Goal: Feedback & Contribution: Submit feedback/report problem

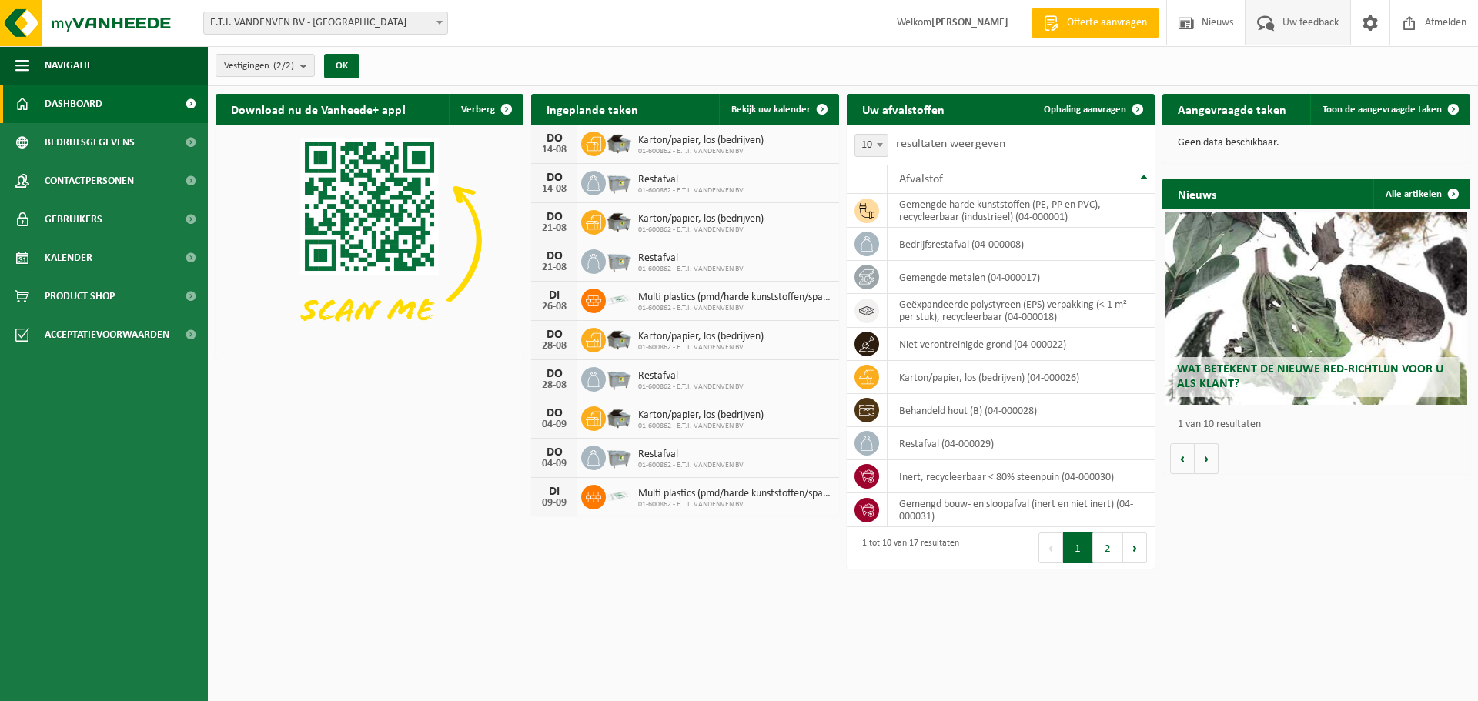
click at [1289, 26] on span "Uw feedback" at bounding box center [1310, 22] width 64 height 45
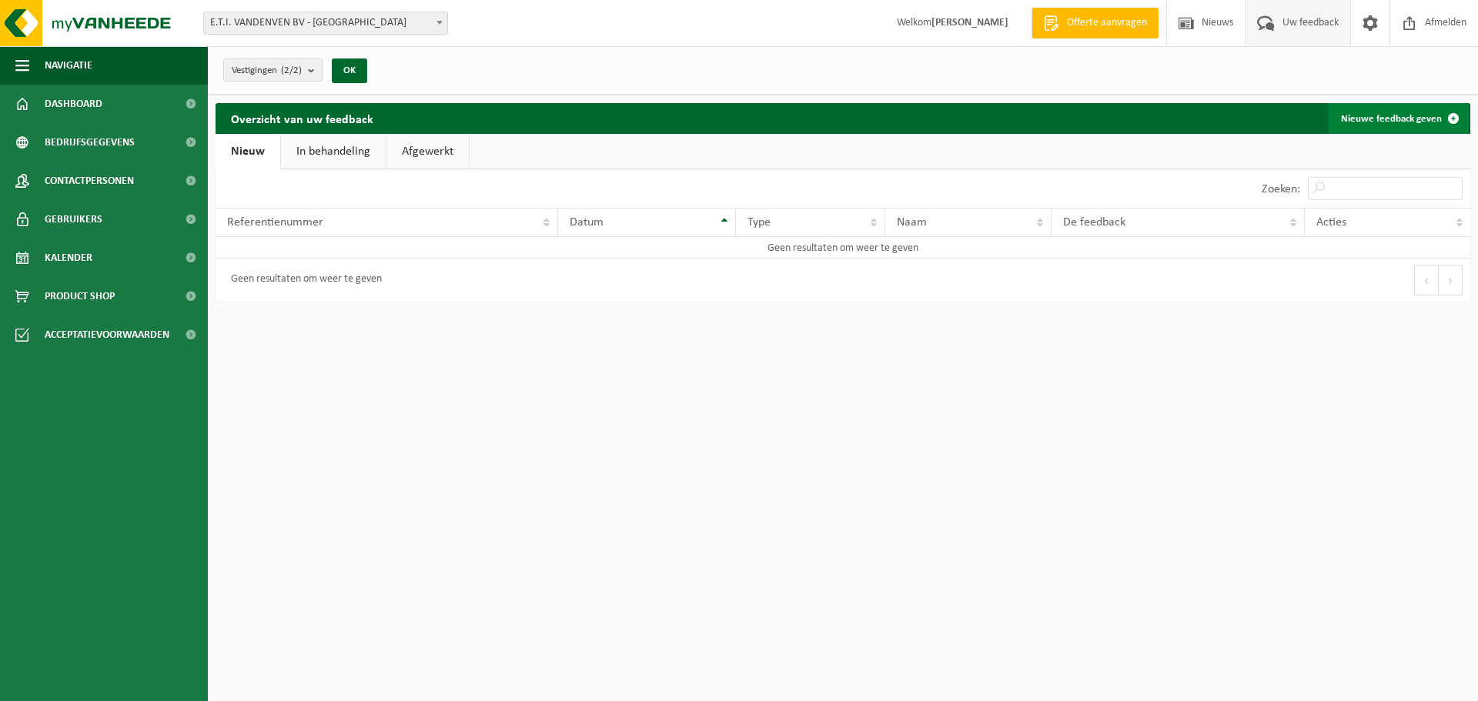
click at [1378, 116] on link "Nieuwe feedback geven" at bounding box center [1398, 118] width 140 height 31
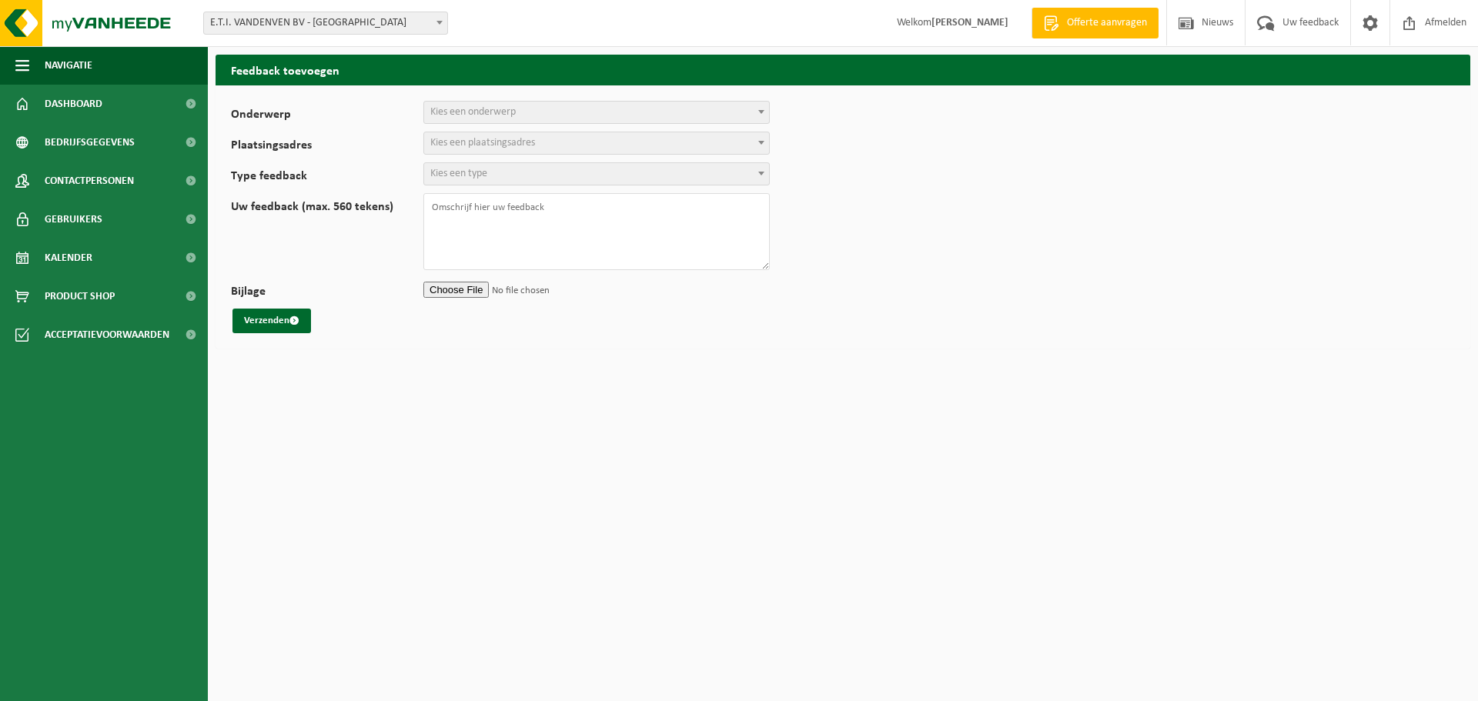
select select
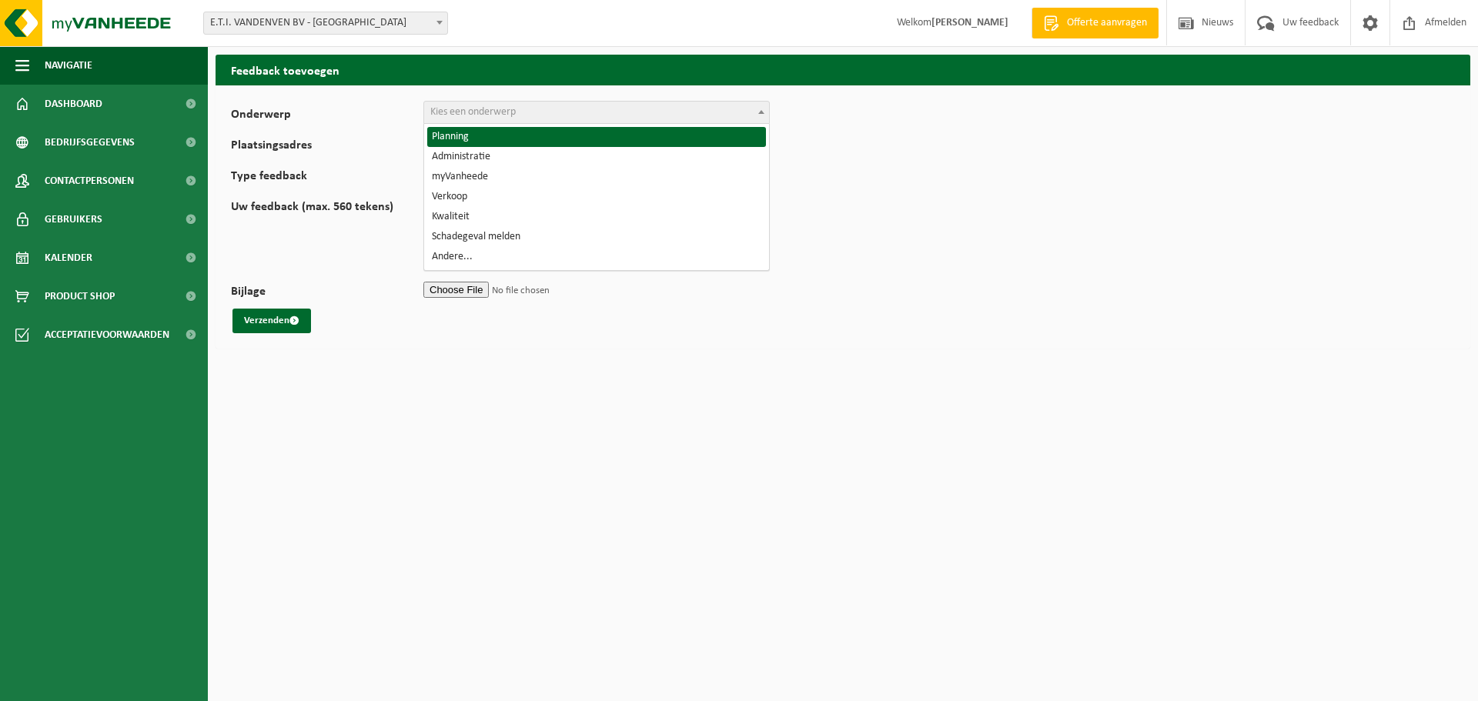
click at [761, 112] on b at bounding box center [761, 112] width 6 height 4
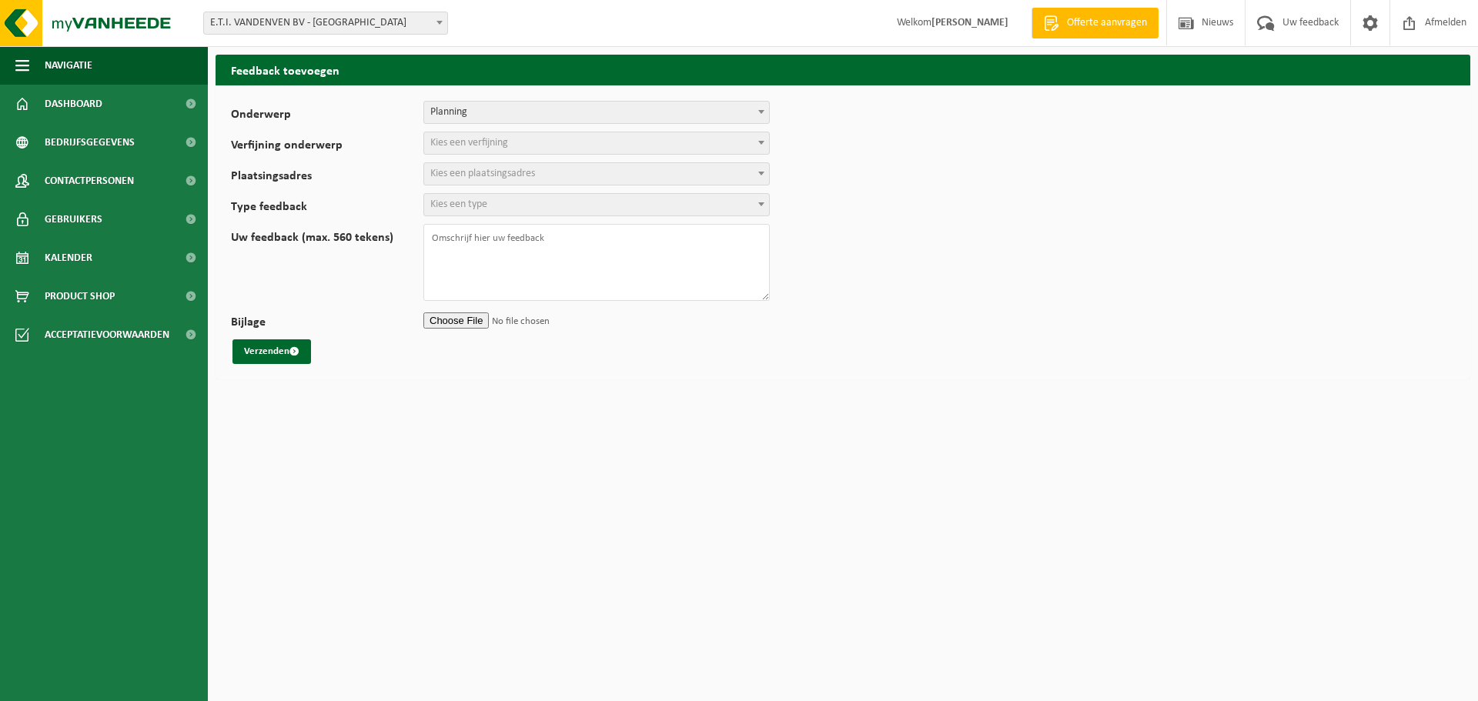
select select "1"
click at [757, 142] on span at bounding box center [761, 142] width 15 height 20
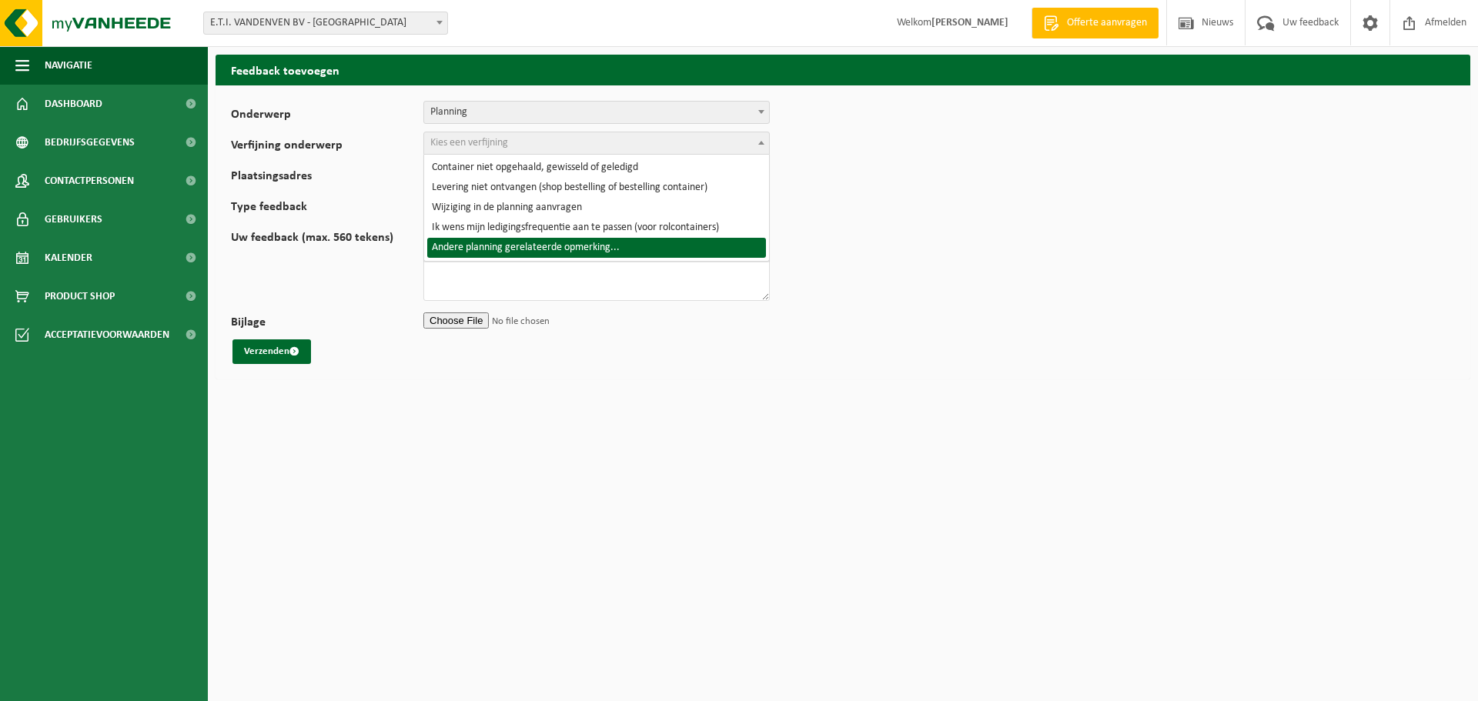
select select "6"
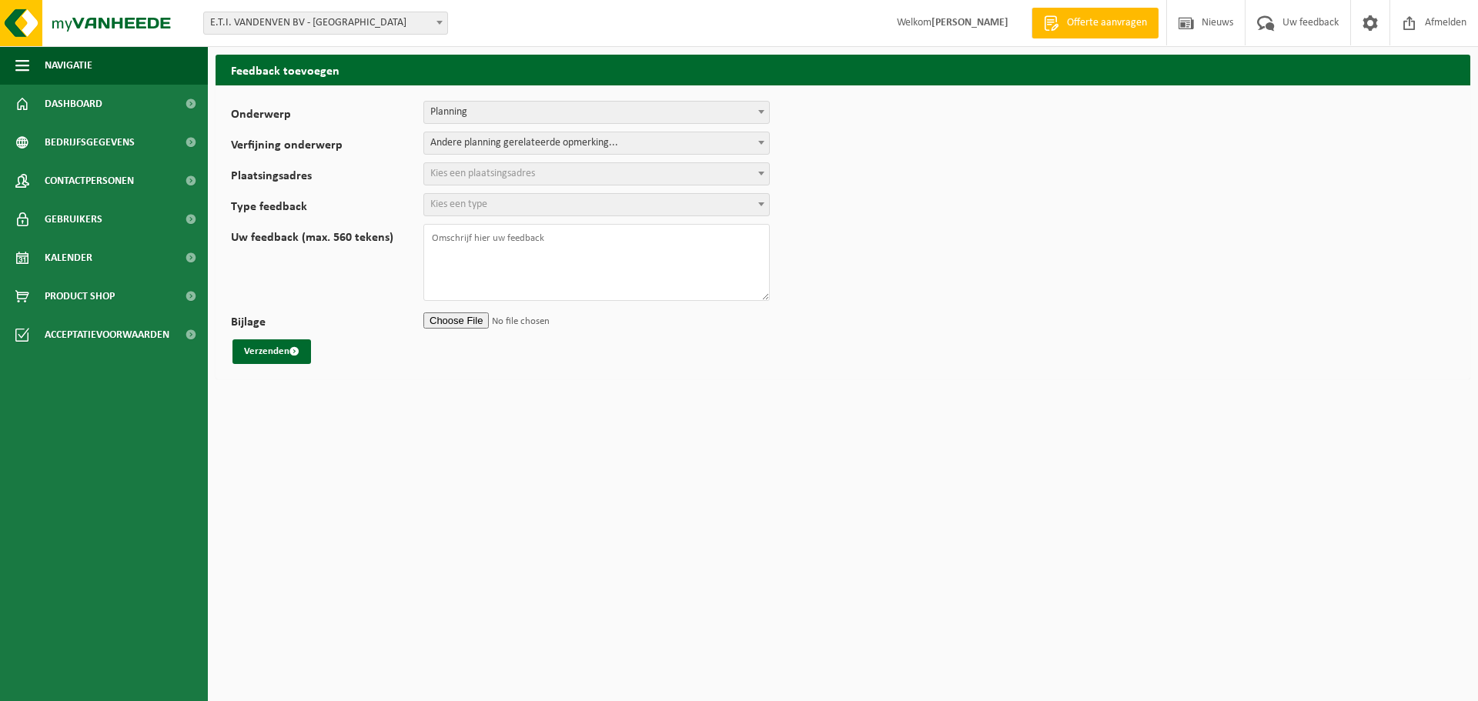
click at [760, 170] on span at bounding box center [761, 173] width 15 height 20
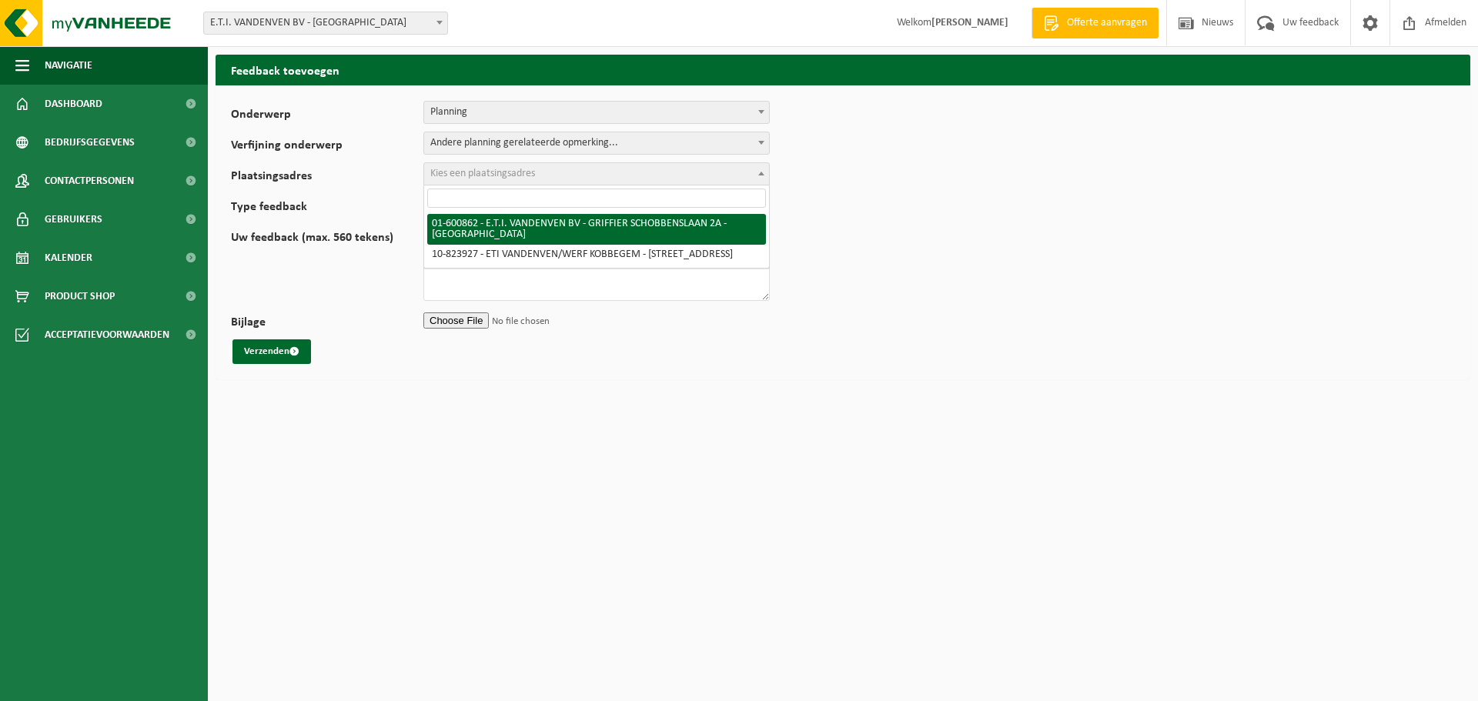
select select "6617"
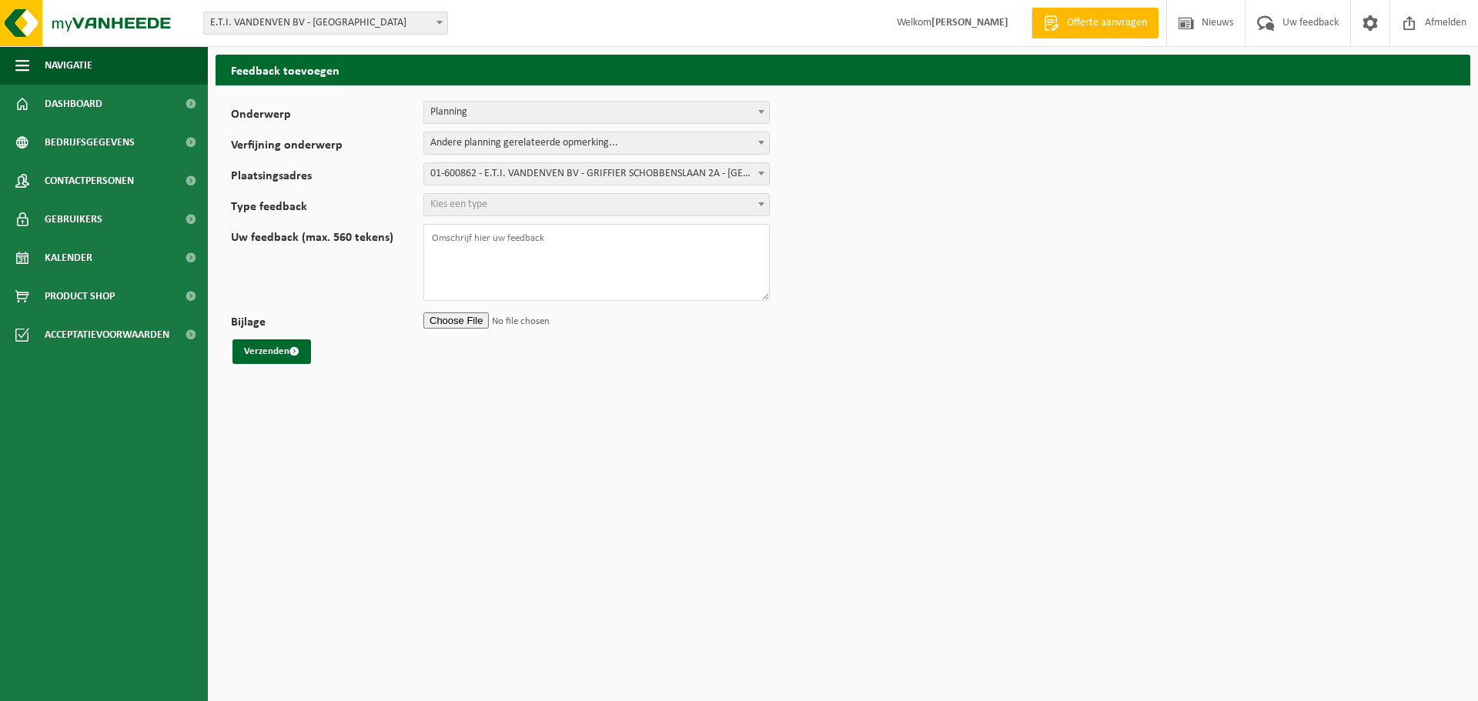
click at [763, 202] on span at bounding box center [761, 204] width 15 height 20
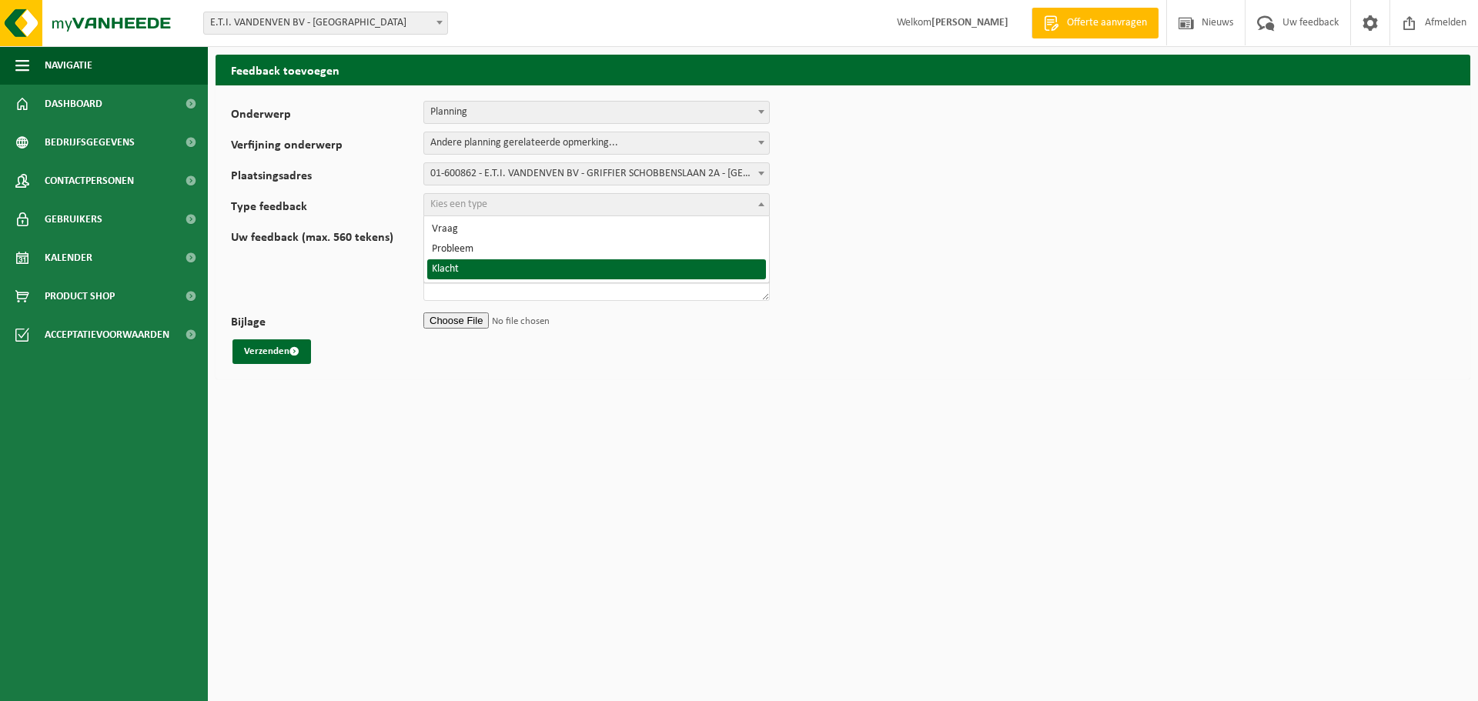
select select "COM"
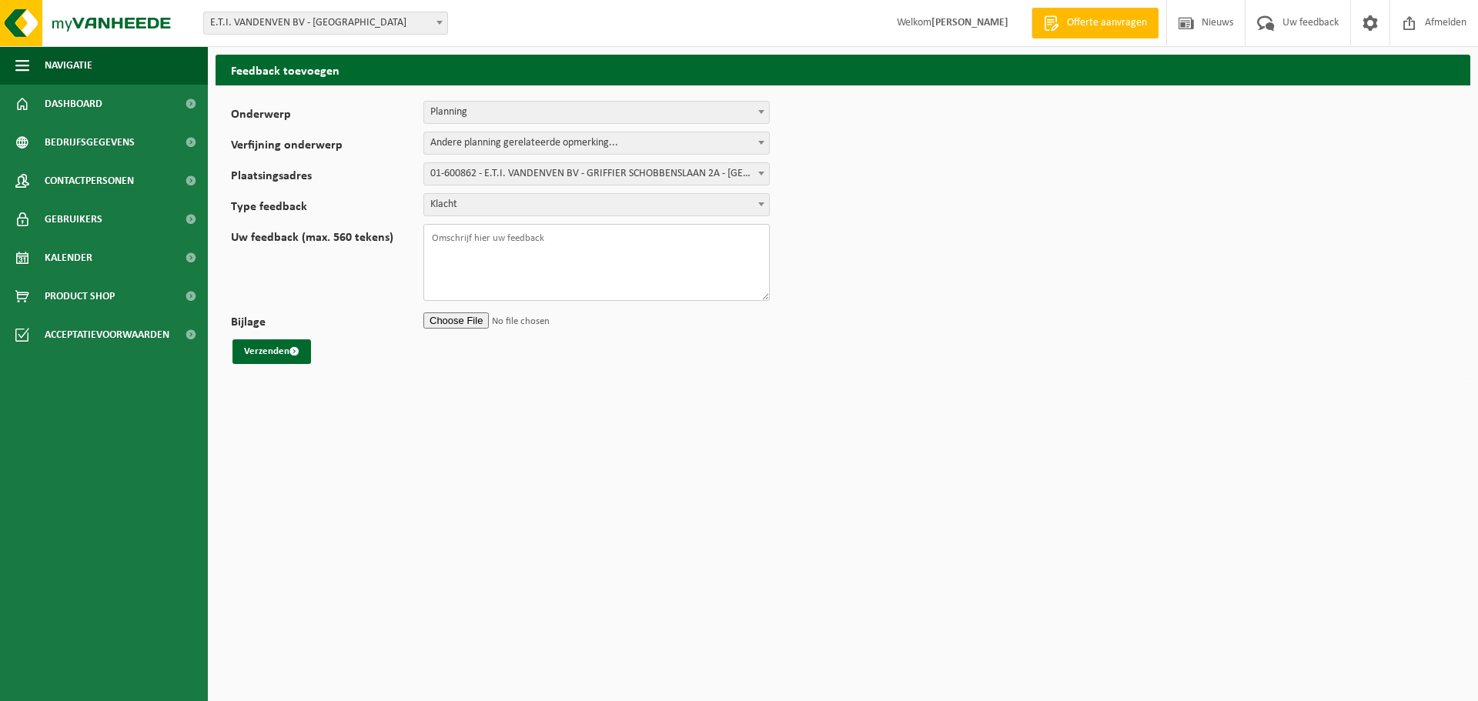
click at [585, 238] on textarea "Uw feedback (max. 560 tekens)" at bounding box center [596, 262] width 346 height 77
type textarea "pvc zakken weer niet opgehaald"
click at [270, 349] on button "Verzenden" at bounding box center [271, 351] width 79 height 25
